Goal: Task Accomplishment & Management: Use online tool/utility

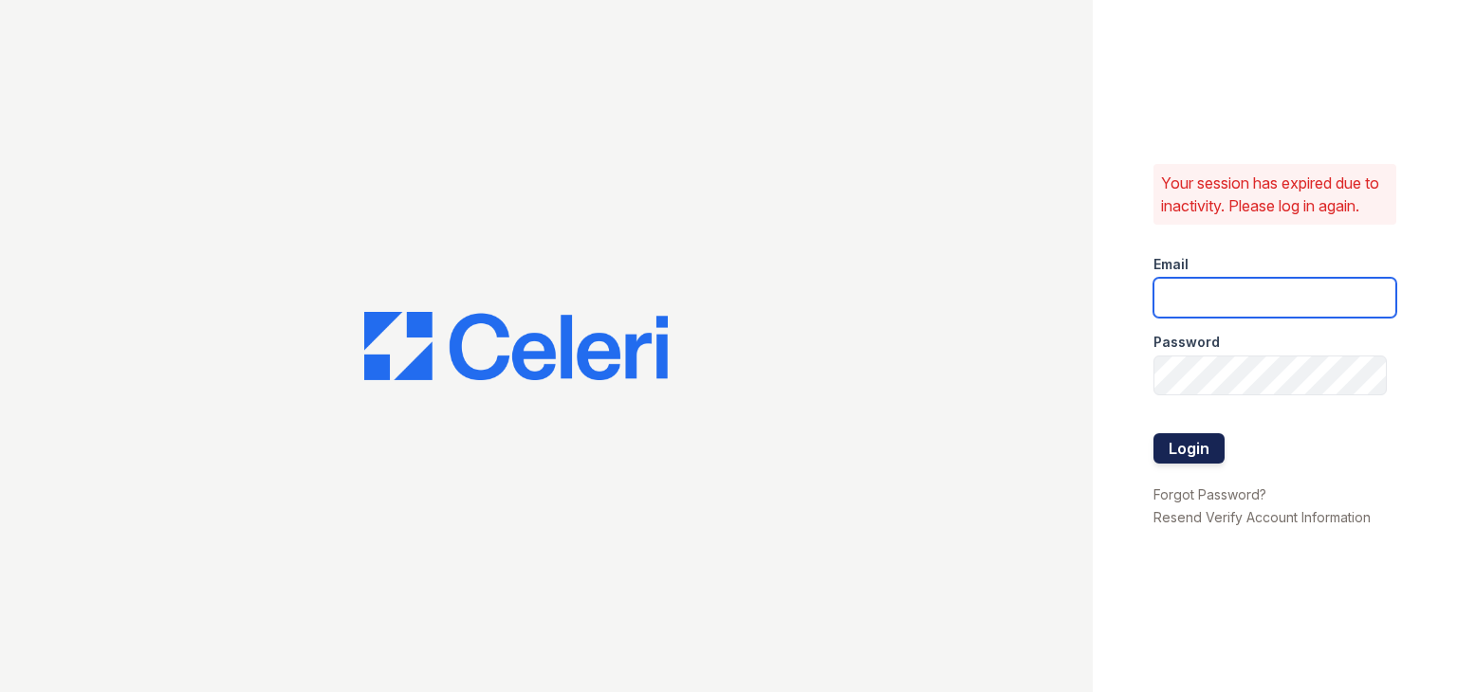
type input "yrodriguez@cafmanagement.com"
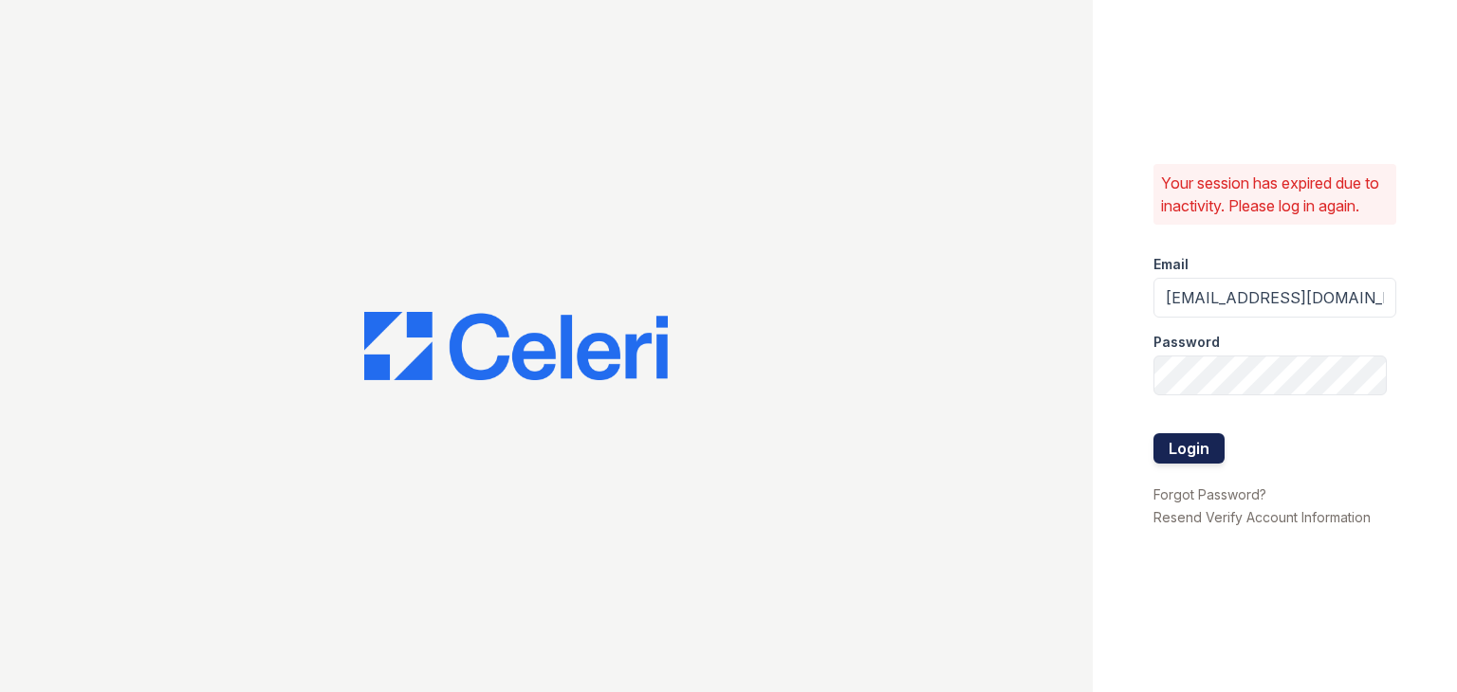
click at [1198, 446] on button "Login" at bounding box center [1188, 449] width 71 height 30
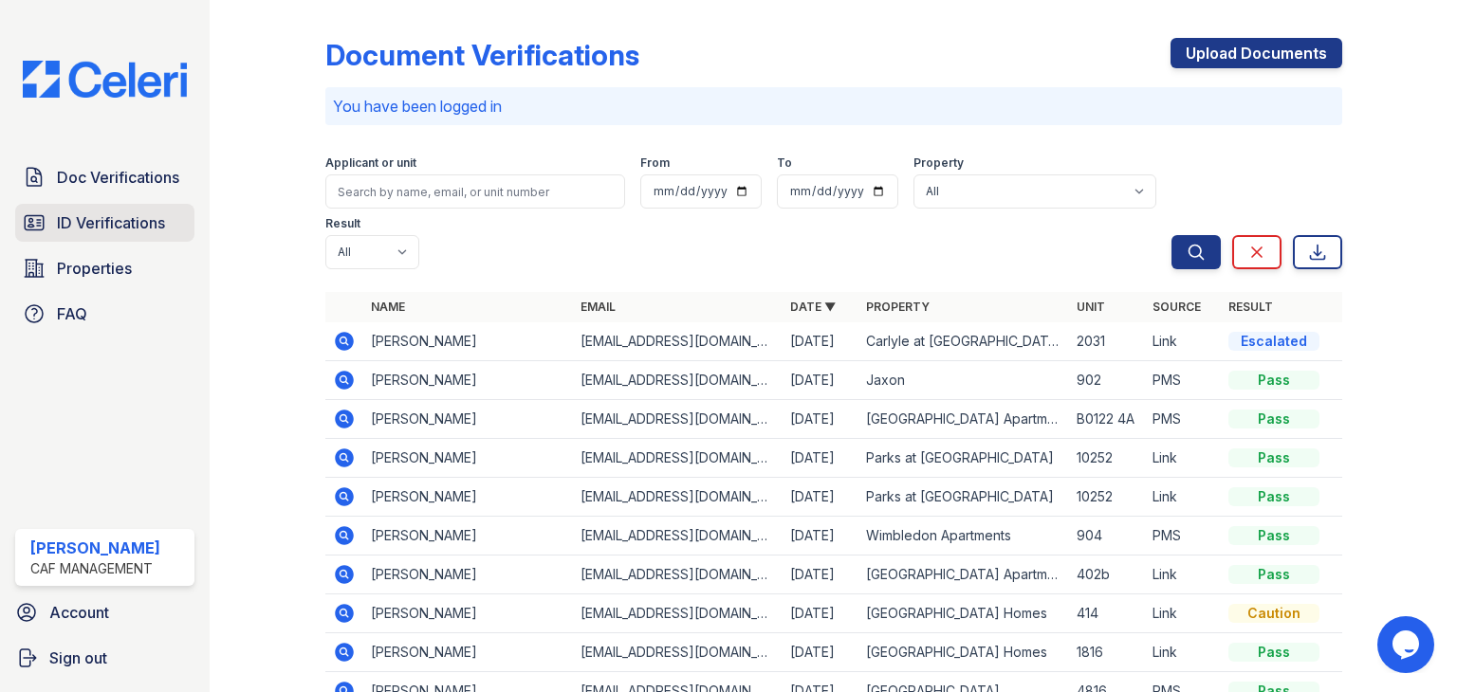
click at [129, 229] on span "ID Verifications" at bounding box center [111, 223] width 108 height 23
